Goal: Task Accomplishment & Management: Use online tool/utility

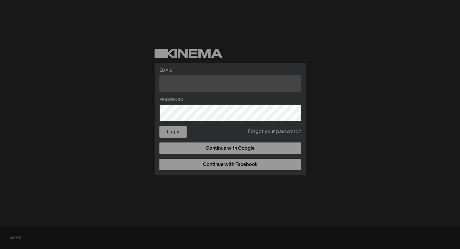
click at [210, 82] on input "text" at bounding box center [229, 83] width 141 height 17
type input "[EMAIL_ADDRESS][DOMAIN_NAME]"
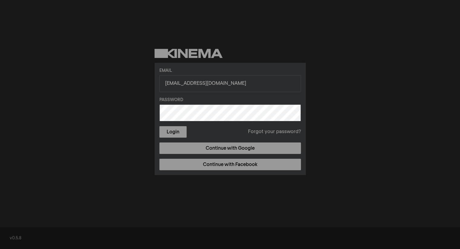
click at [159, 126] on button "Login" at bounding box center [172, 131] width 27 height 11
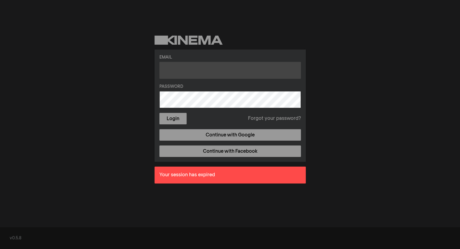
click at [190, 70] on input "text" at bounding box center [229, 70] width 141 height 17
type input "[EMAIL_ADDRESS][DOMAIN_NAME]"
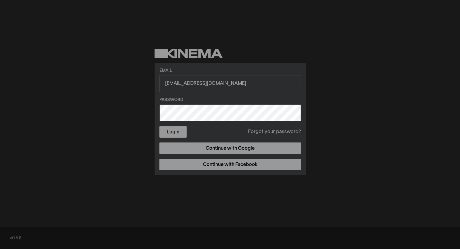
click at [159, 126] on button "Login" at bounding box center [172, 131] width 27 height 11
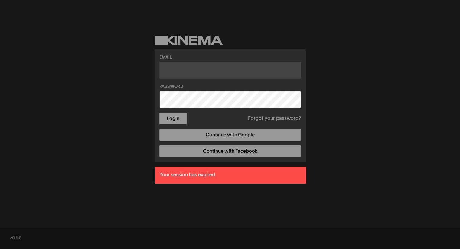
click at [180, 73] on input "text" at bounding box center [229, 70] width 141 height 17
type input "zmadry@gmail.com"
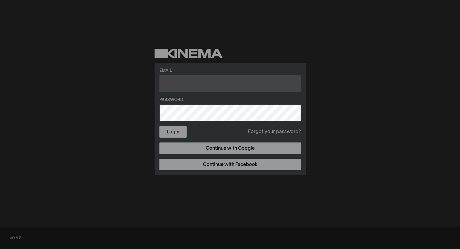
click at [175, 84] on input "text" at bounding box center [229, 83] width 141 height 17
type input "[EMAIL_ADDRESS][DOMAIN_NAME]"
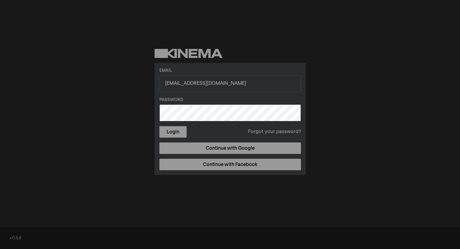
click at [159, 126] on button "Login" at bounding box center [172, 131] width 27 height 11
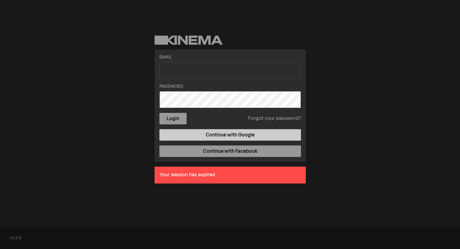
click at [207, 132] on link "Continue with Google" at bounding box center [229, 134] width 141 height 11
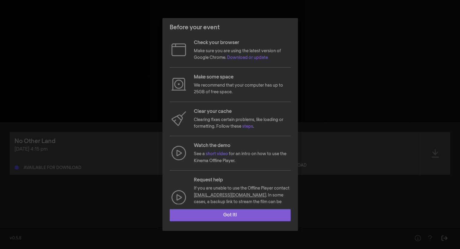
click at [254, 218] on button "Got it!" at bounding box center [230, 215] width 121 height 12
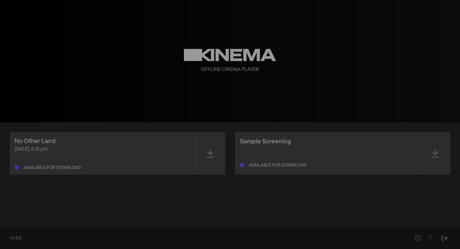
click at [201, 59] on icon at bounding box center [230, 55] width 92 height 12
click at [210, 146] on div at bounding box center [210, 153] width 30 height 43
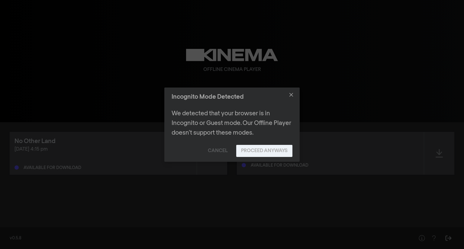
click at [265, 147] on button "Proceed Anyways" at bounding box center [264, 151] width 56 height 12
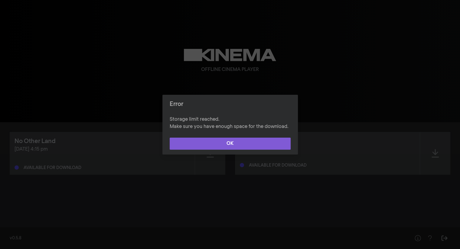
click at [253, 145] on button "OK" at bounding box center [230, 144] width 121 height 12
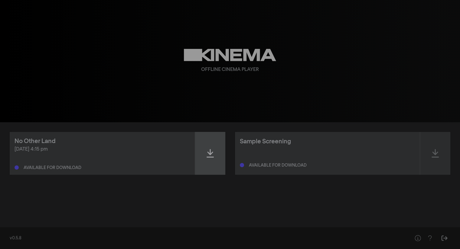
click at [207, 150] on icon at bounding box center [209, 154] width 7 height 10
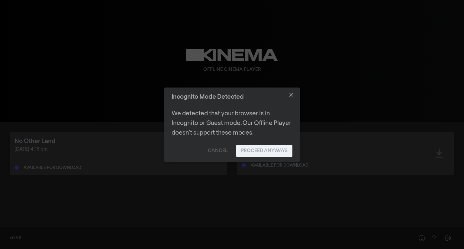
click at [248, 150] on button "Proceed Anyways" at bounding box center [264, 151] width 56 height 12
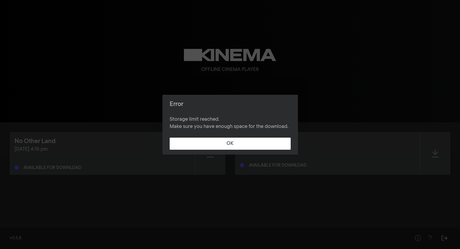
click at [247, 150] on footer "OK" at bounding box center [229, 144] width 135 height 22
click at [224, 150] on footer "OK" at bounding box center [229, 144] width 135 height 22
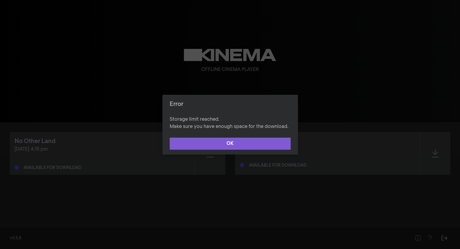
click at [219, 144] on button "OK" at bounding box center [230, 144] width 121 height 12
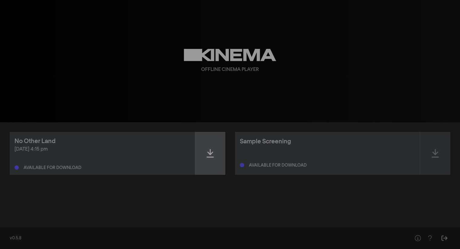
click at [212, 142] on div at bounding box center [210, 153] width 30 height 43
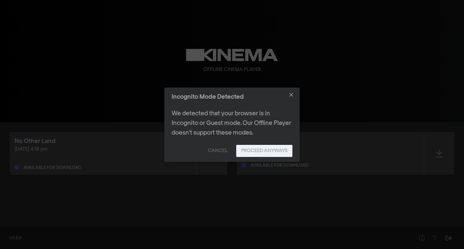
click at [244, 149] on button "Proceed Anyways" at bounding box center [264, 151] width 56 height 12
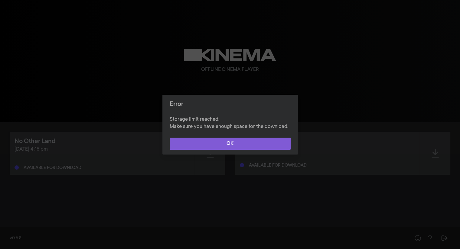
click at [246, 147] on button "OK" at bounding box center [230, 144] width 121 height 12
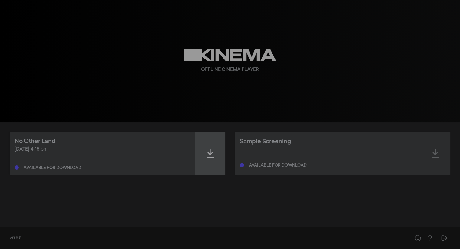
click at [209, 160] on div at bounding box center [210, 153] width 30 height 43
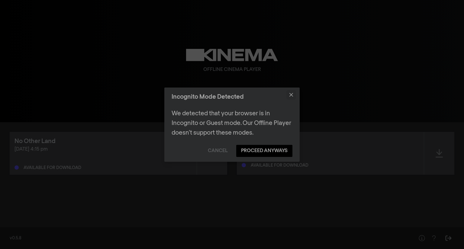
click at [293, 96] on icon "Close" at bounding box center [292, 95] width 4 height 4
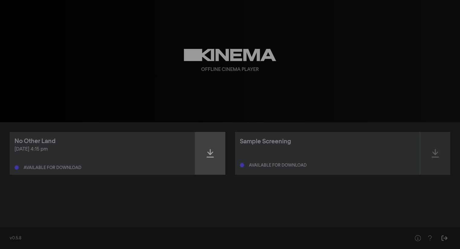
click at [218, 150] on div at bounding box center [210, 153] width 30 height 43
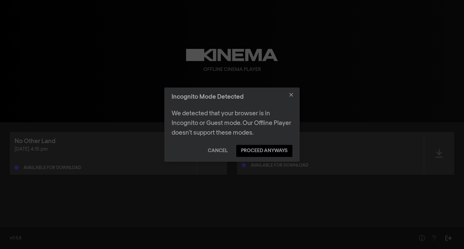
click at [228, 153] on button "Cancel" at bounding box center [218, 151] width 30 height 12
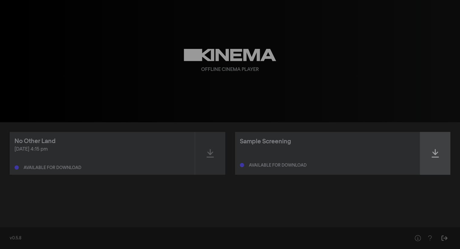
click at [439, 162] on div at bounding box center [435, 153] width 30 height 43
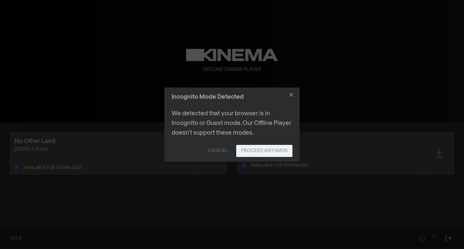
click at [265, 151] on button "Proceed Anyways" at bounding box center [264, 151] width 56 height 12
